Goal: Find specific page/section: Find specific page/section

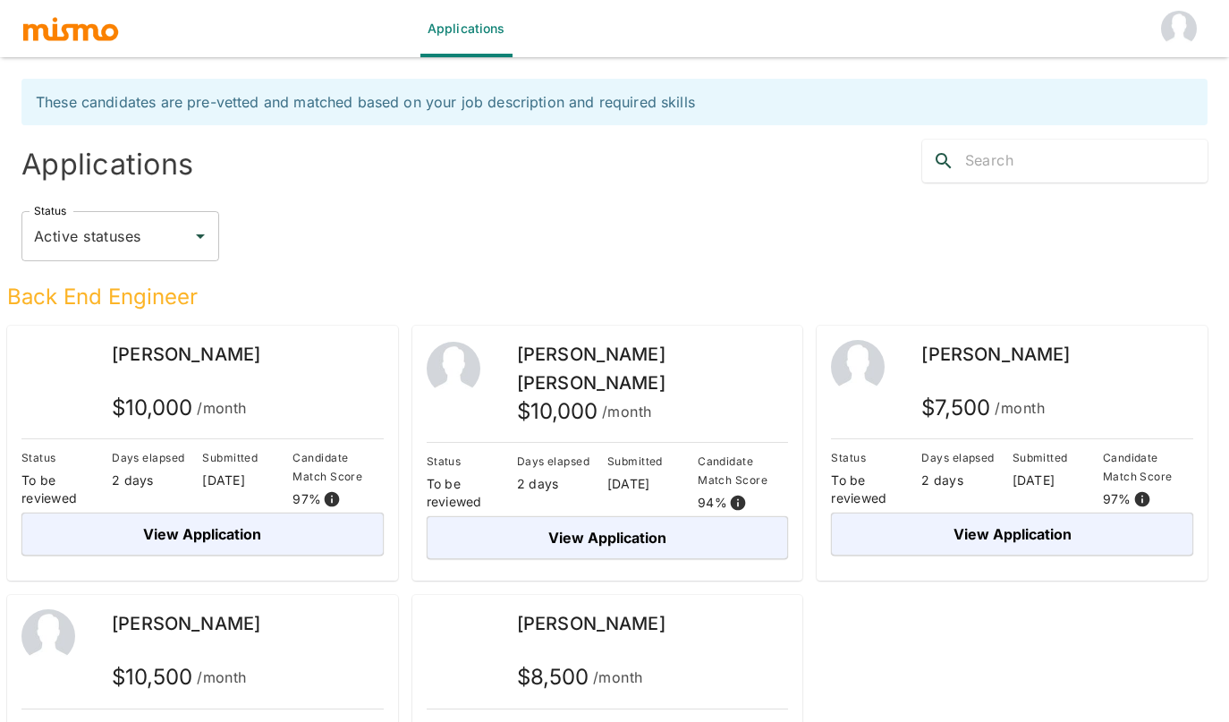
click at [675, 196] on div "Status Active statuses Status" at bounding box center [607, 228] width 1201 height 93
click at [652, 228] on div "Status Active statuses Status" at bounding box center [614, 236] width 1186 height 50
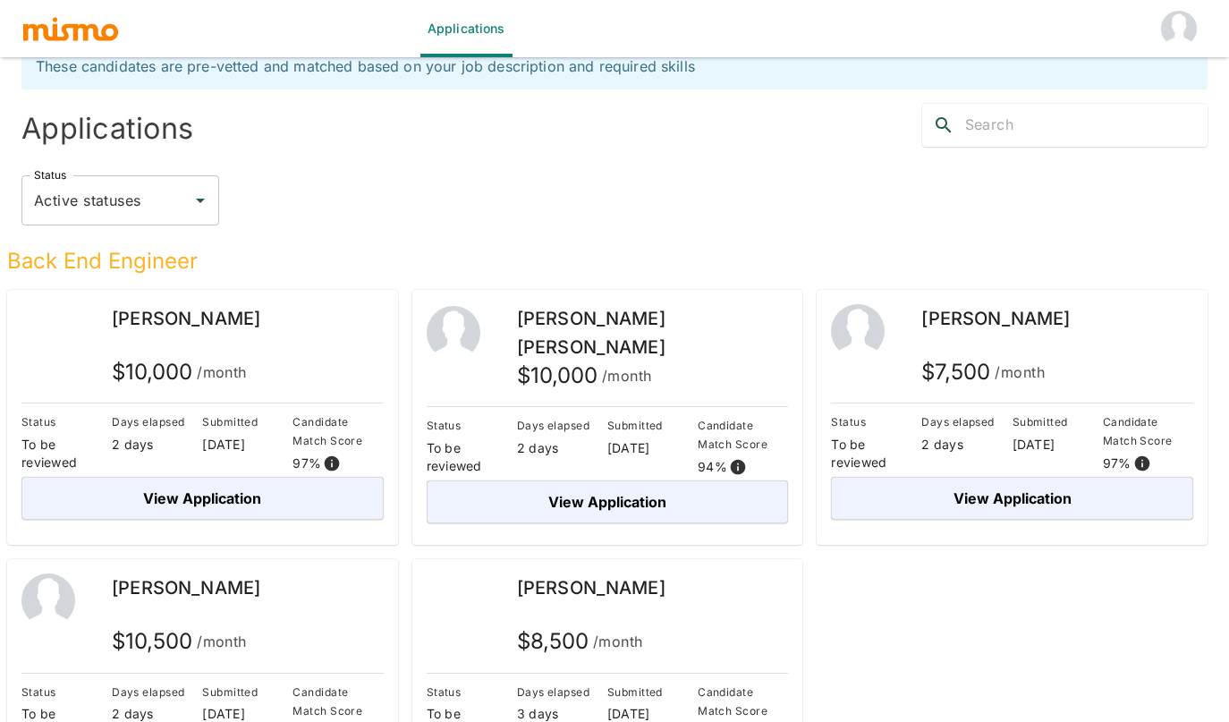
click at [804, 193] on div "Status Active statuses Status" at bounding box center [614, 200] width 1186 height 50
